Goal: Information Seeking & Learning: Find specific page/section

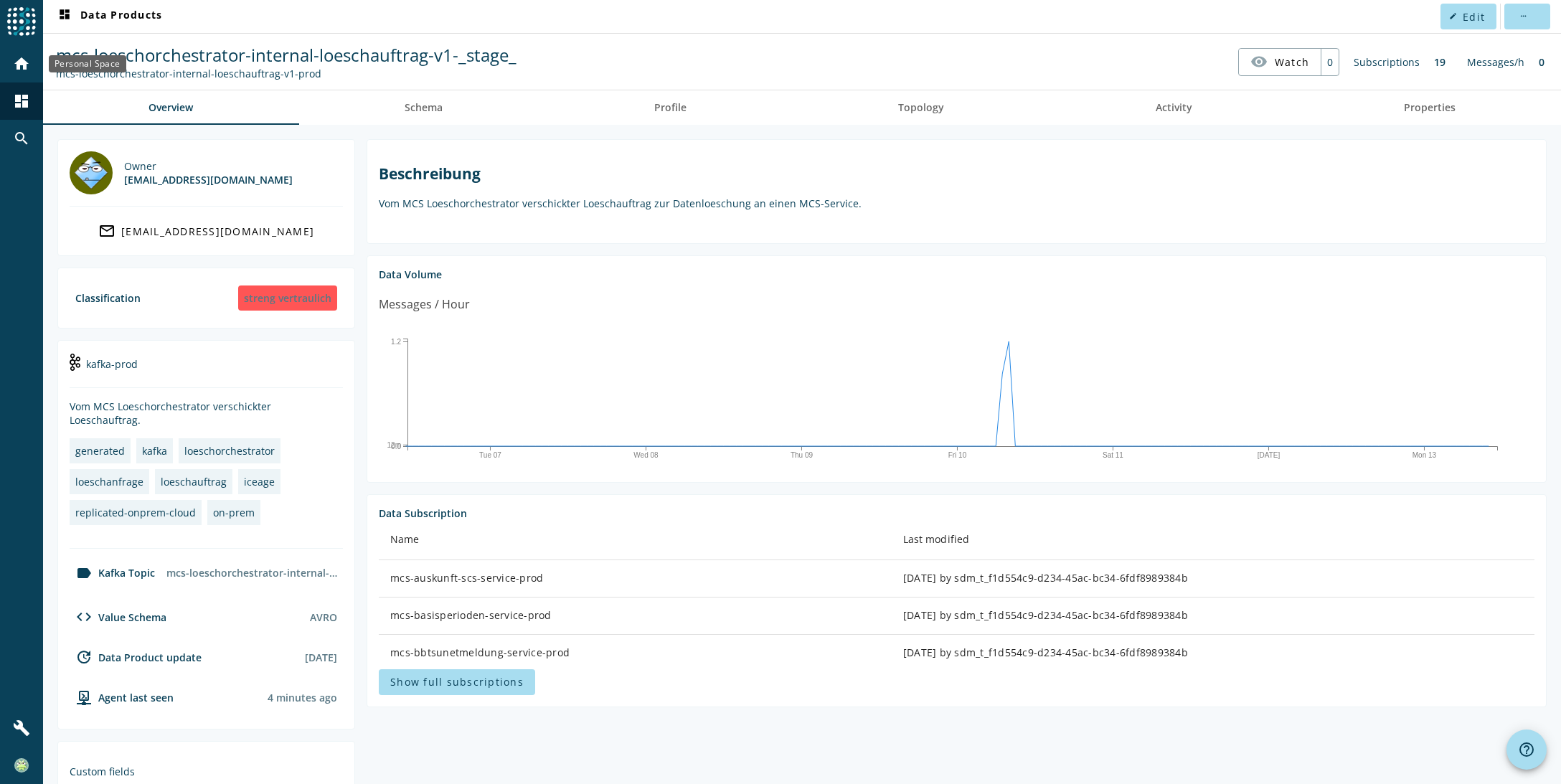
click at [28, 65] on mat-icon "home" at bounding box center [22, 64] width 17 height 17
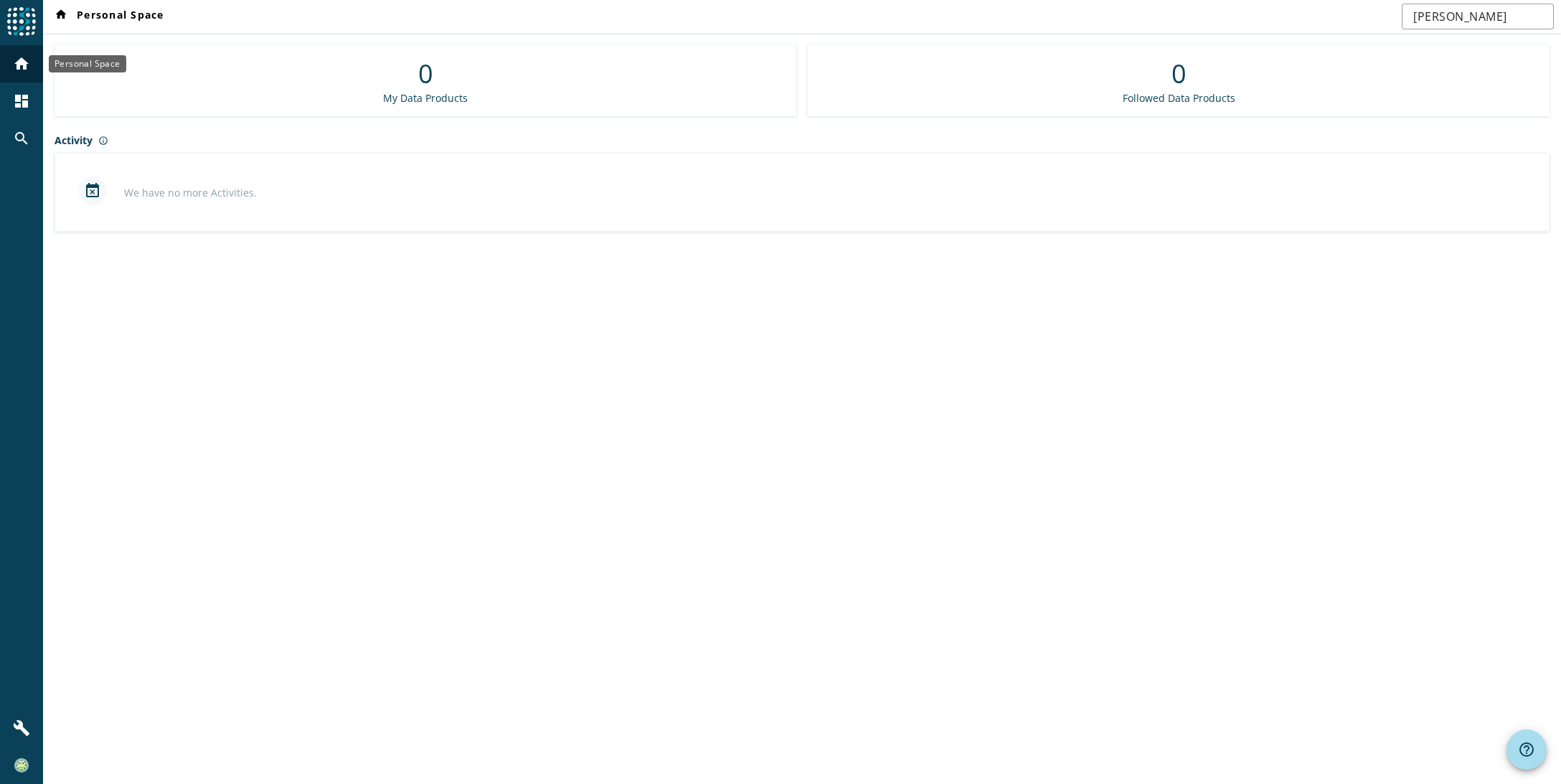
click at [24, 63] on mat-icon "home" at bounding box center [22, 64] width 17 height 17
click at [21, 10] on img at bounding box center [21, 21] width 29 height 29
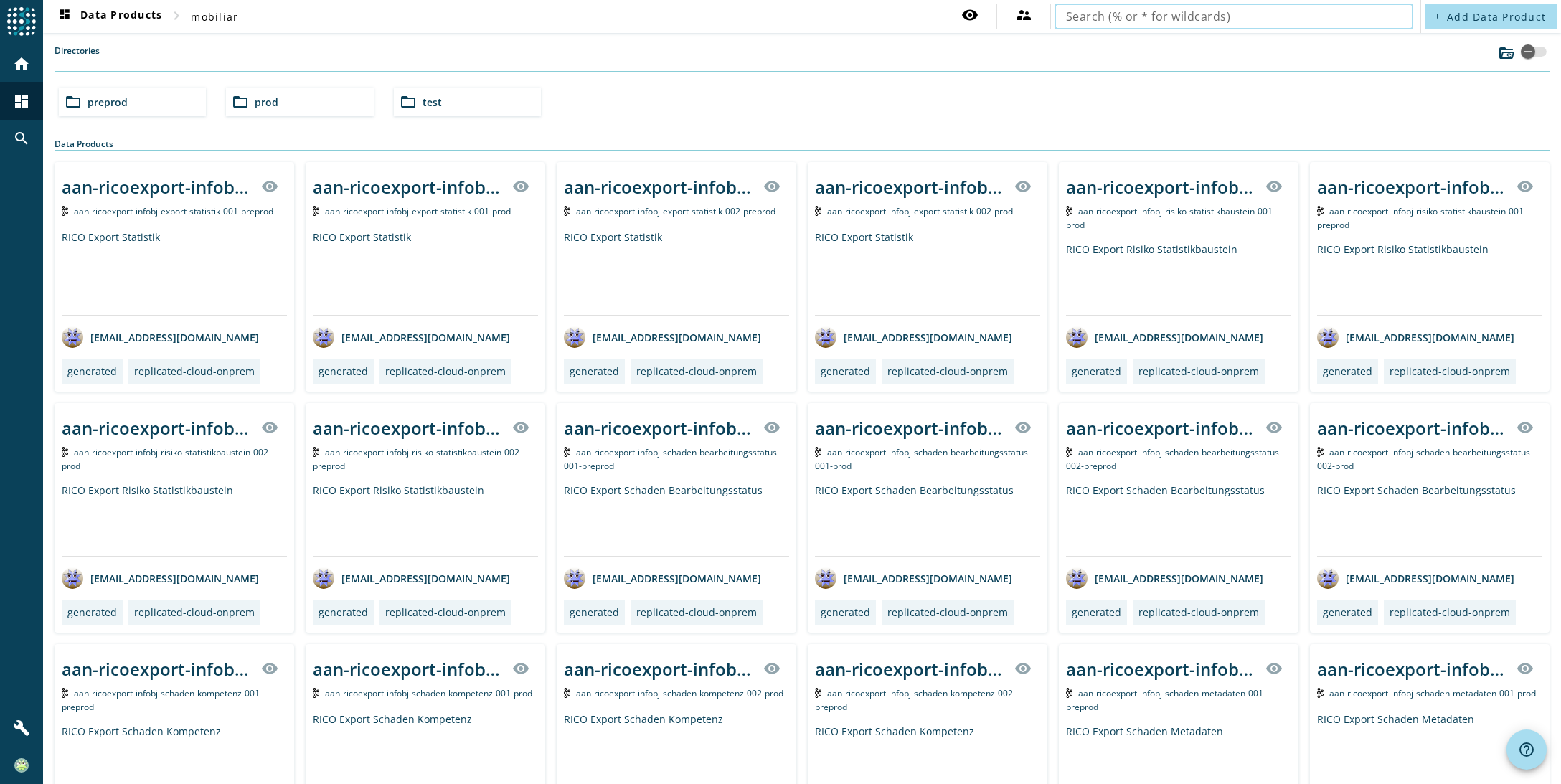
click at [1084, 10] on input "text" at bounding box center [1234, 17] width 336 height 17
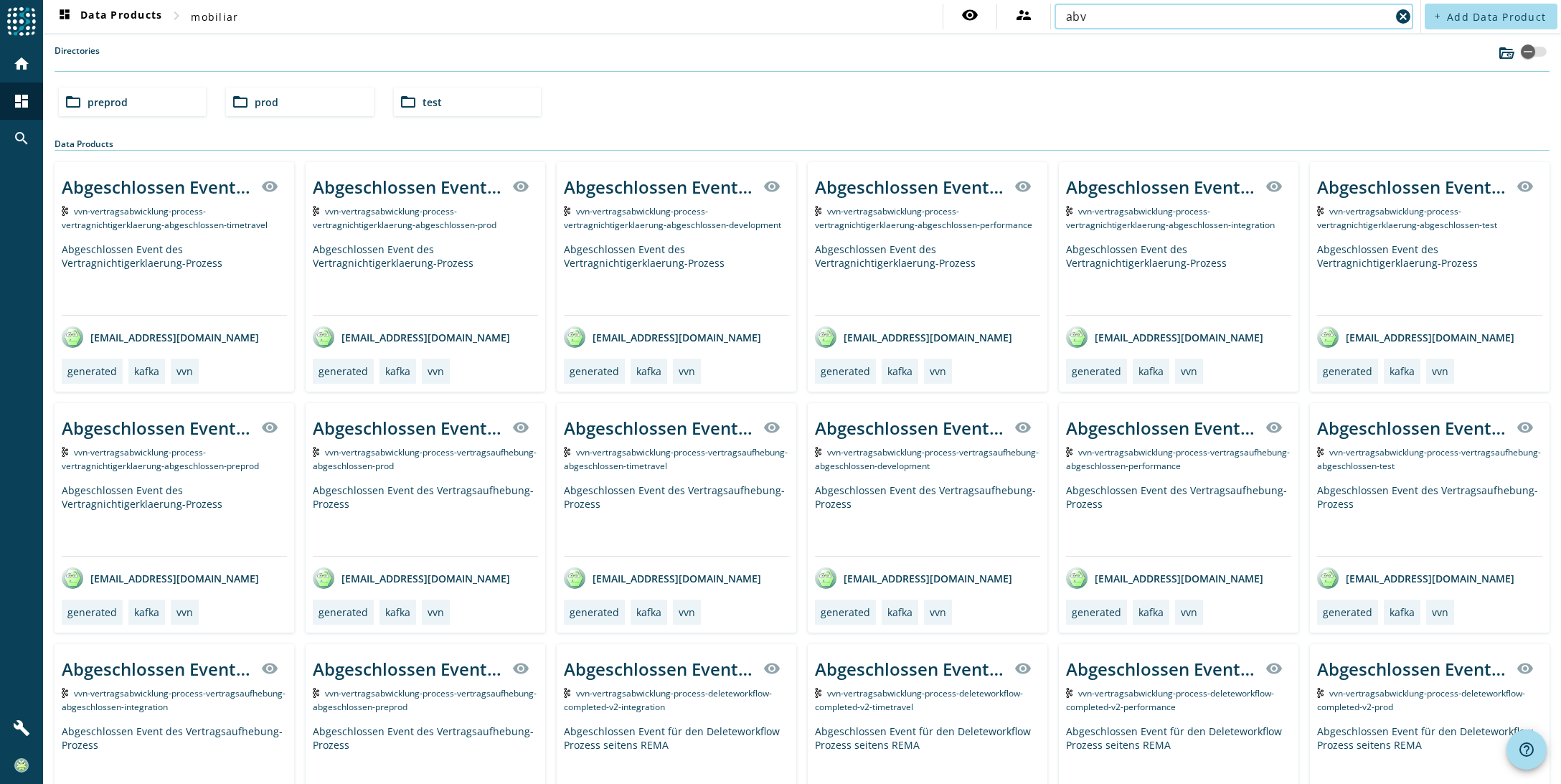
drag, startPoint x: 1084, startPoint y: 16, endPoint x: 1044, endPoint y: 23, distance: 40.6
click at [1051, 23] on div "abv cancel" at bounding box center [1233, 17] width 366 height 26
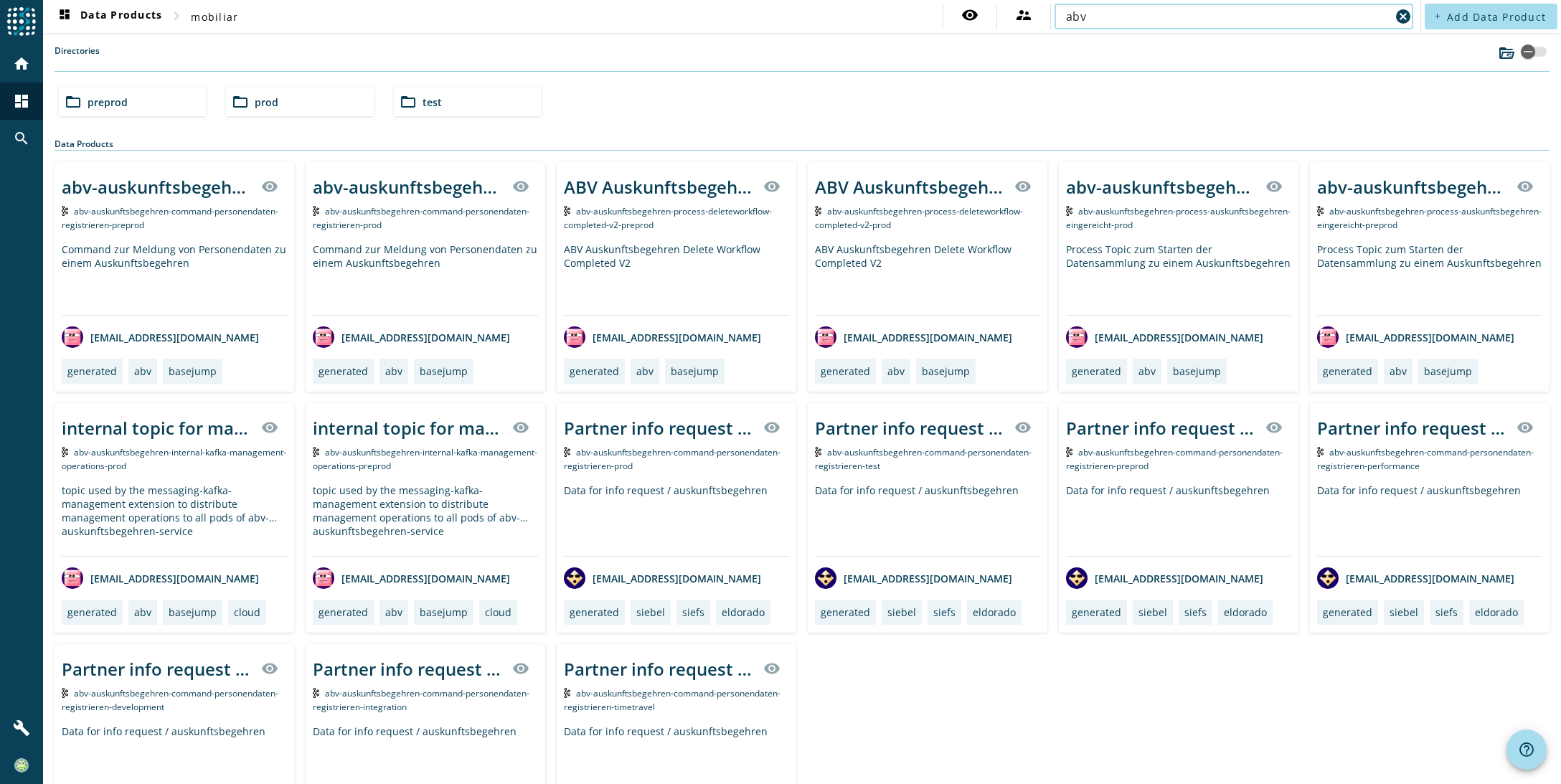
type input "abv"
